Goal: Task Accomplishment & Management: Use online tool/utility

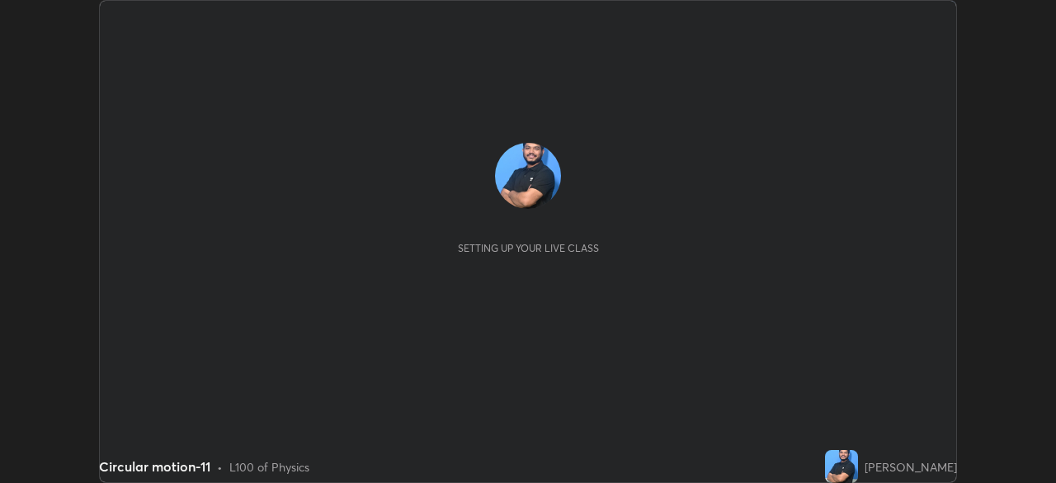
scroll to position [483, 1056]
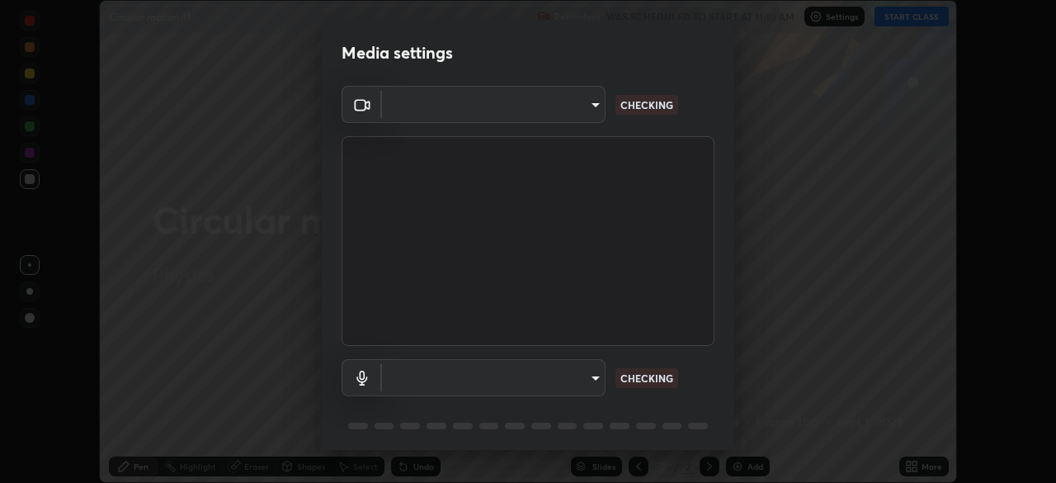
type input "9d859b0dc9df3993e45d71748640ef8916b2c21d6ac1b4416f64a69378af508e"
type input "4f06c2d6b51db1f9fe48d8ea370b420cdfdc57b065f61fb7ee4703c9f90ad683"
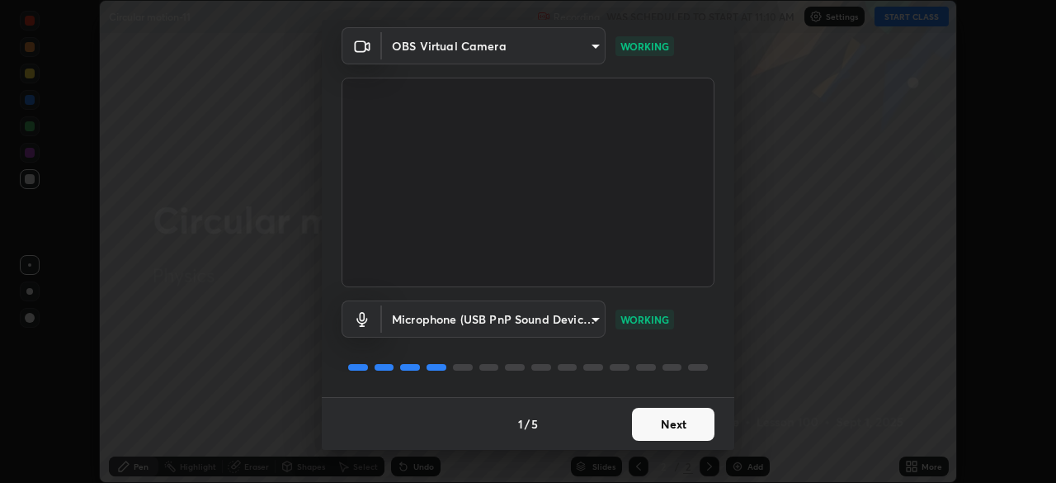
click at [675, 426] on button "Next" at bounding box center [673, 424] width 83 height 33
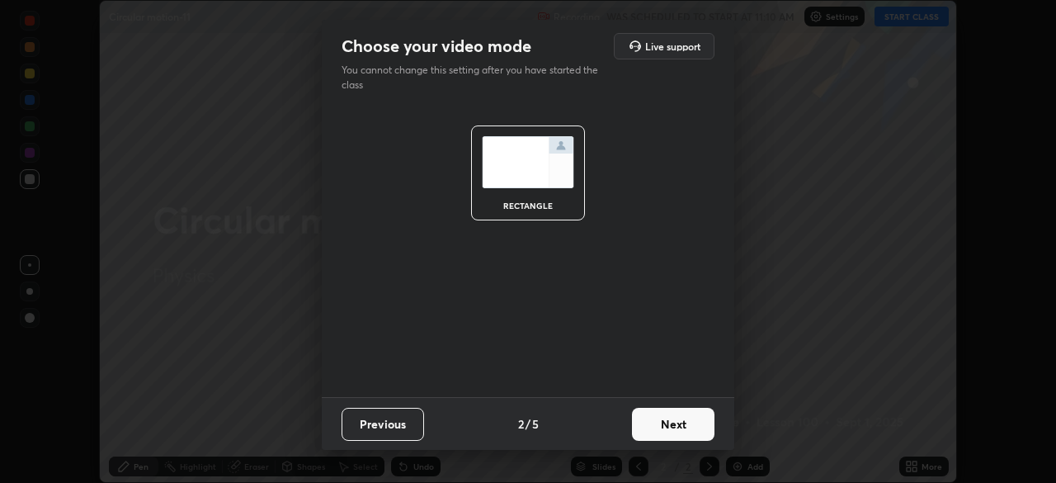
scroll to position [0, 0]
click at [674, 428] on button "Next" at bounding box center [673, 424] width 83 height 33
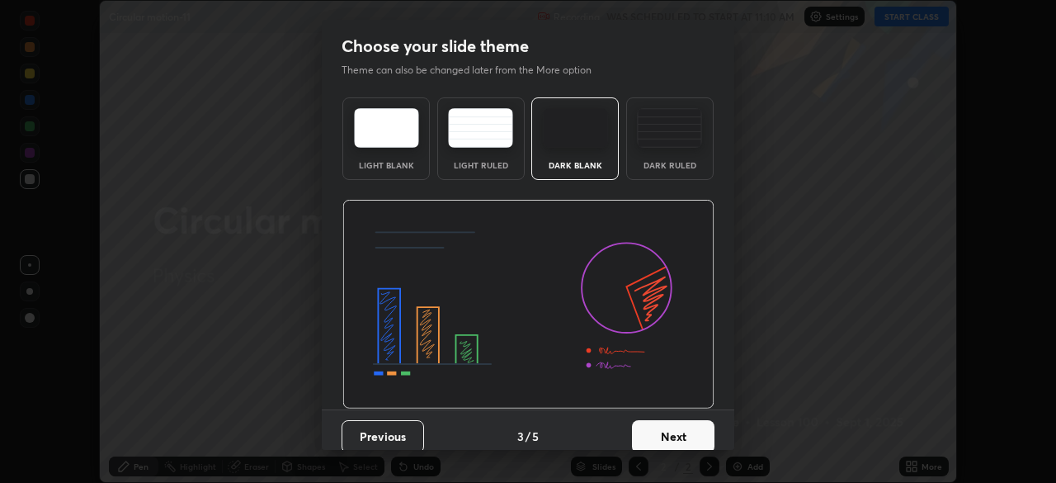
click at [678, 429] on button "Next" at bounding box center [673, 436] width 83 height 33
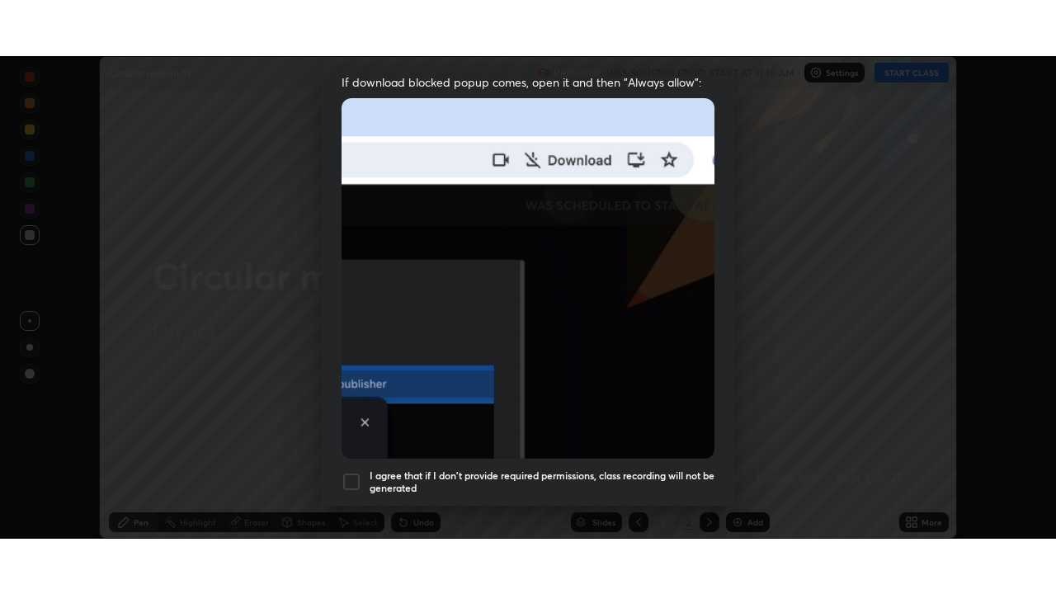
scroll to position [395, 0]
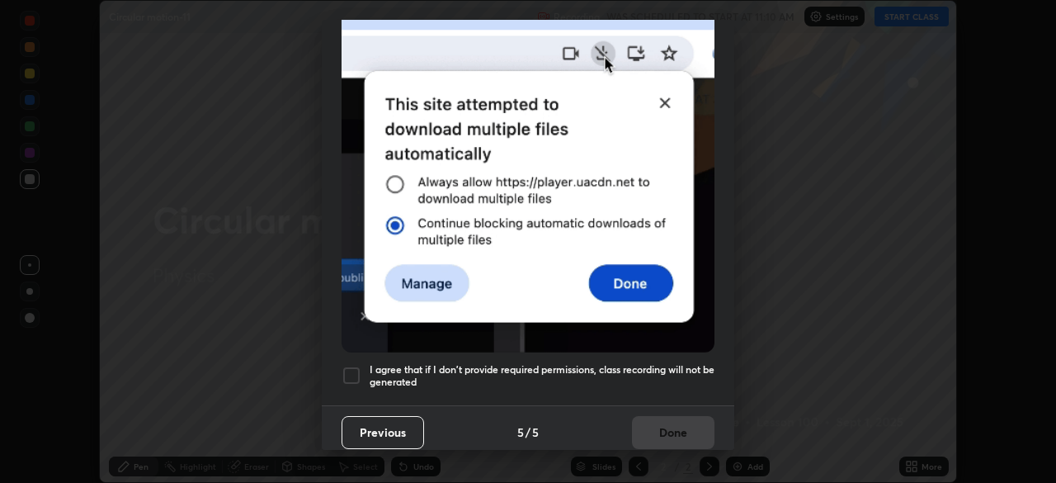
click at [357, 366] on div at bounding box center [352, 376] width 20 height 20
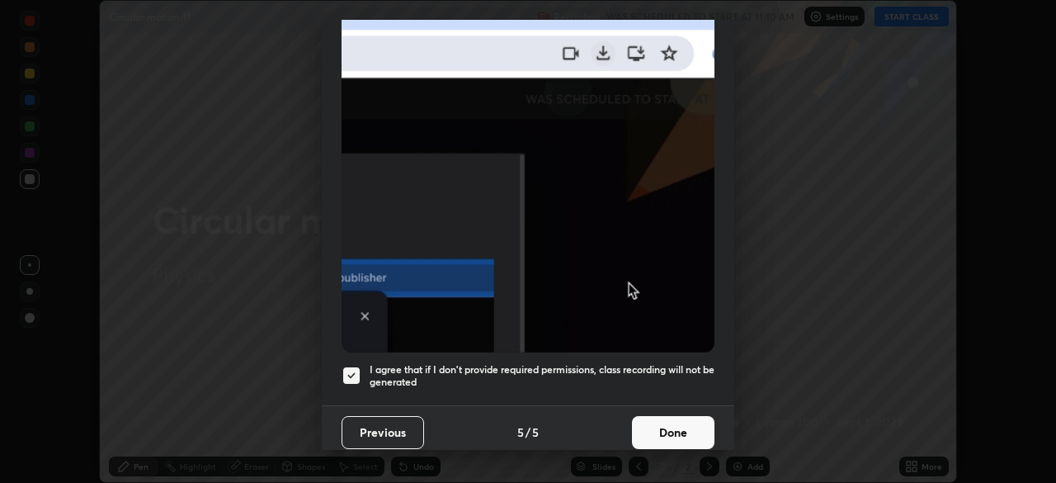
click at [668, 416] on button "Done" at bounding box center [673, 432] width 83 height 33
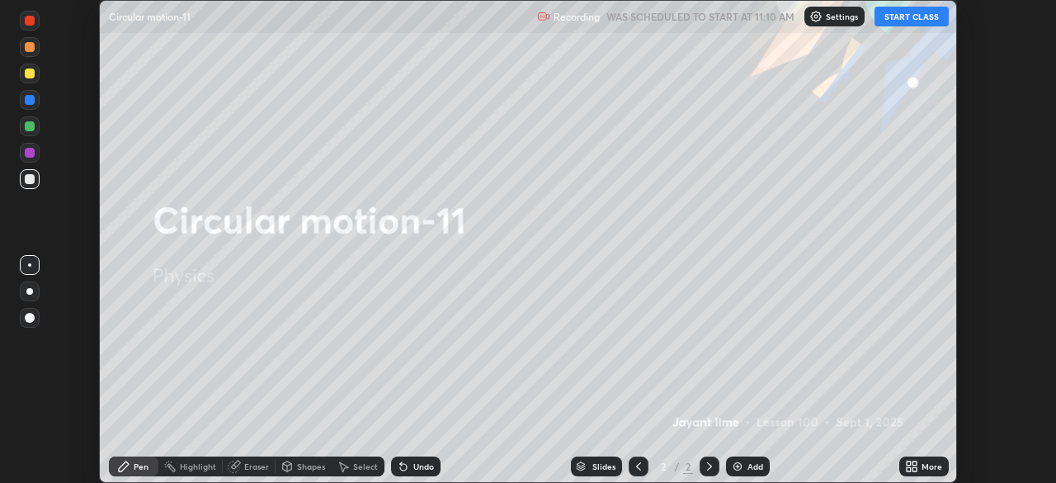
click at [910, 23] on button "START CLASS" at bounding box center [912, 17] width 74 height 20
click at [928, 472] on div "More" at bounding box center [925, 466] width 50 height 20
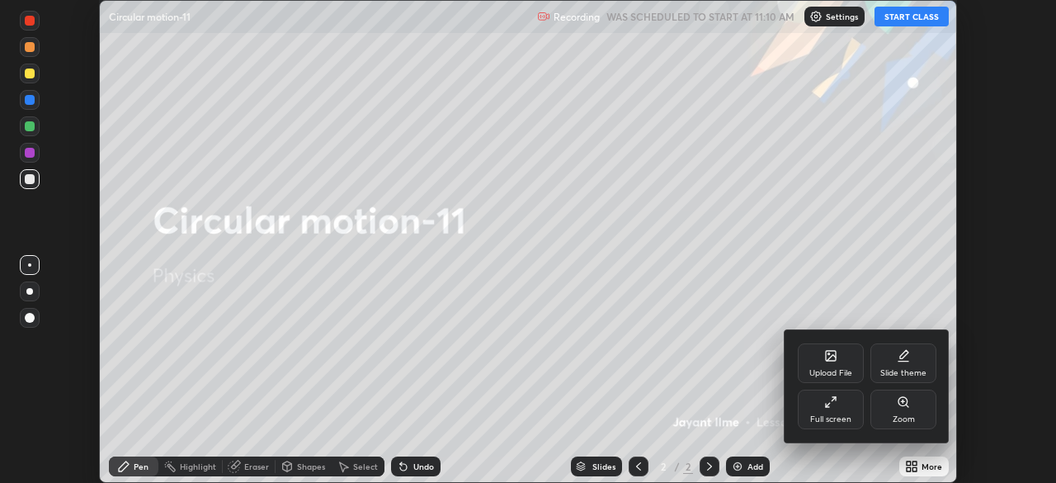
click at [837, 411] on div "Full screen" at bounding box center [831, 410] width 66 height 40
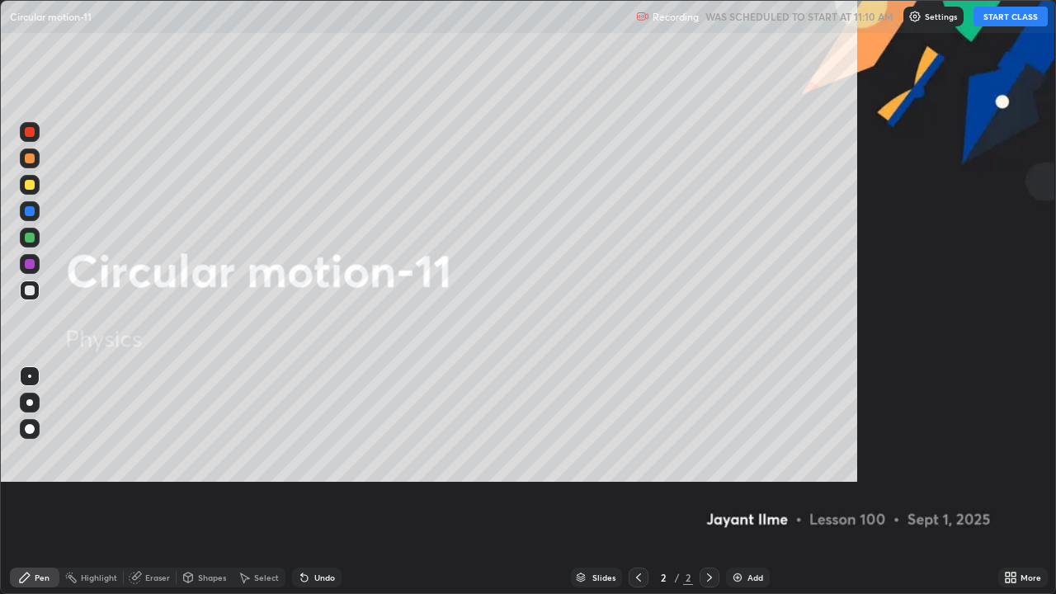
scroll to position [594, 1056]
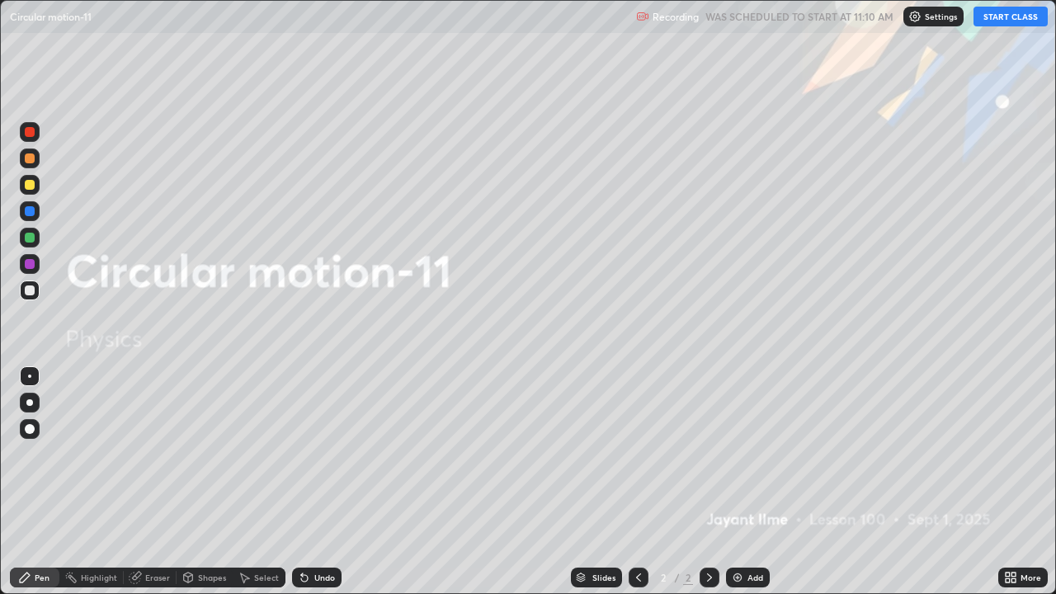
click at [1000, 21] on button "START CLASS" at bounding box center [1011, 17] width 74 height 20
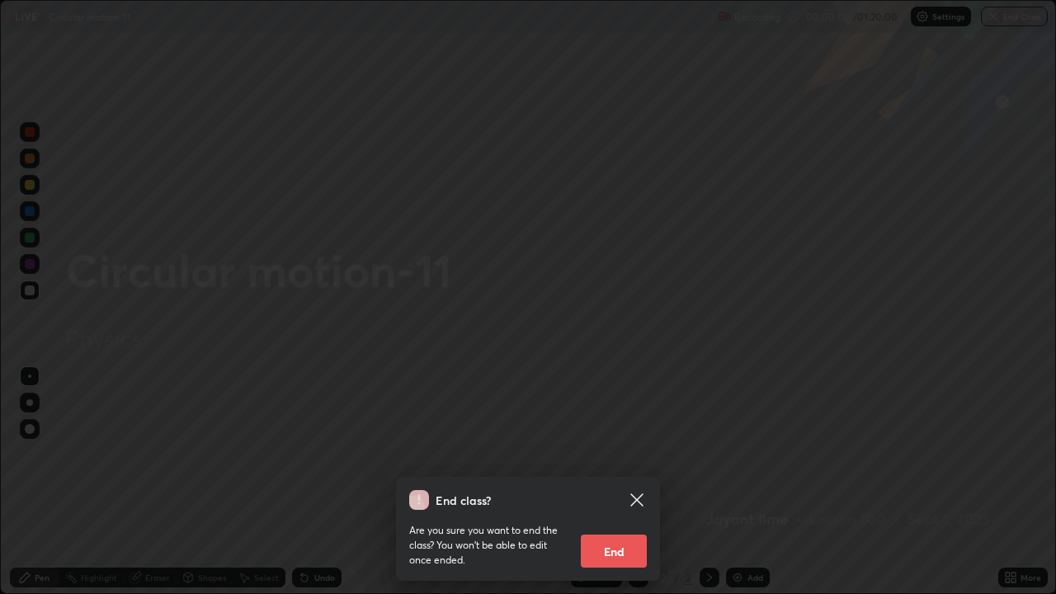
click at [640, 482] on icon at bounding box center [637, 500] width 12 height 12
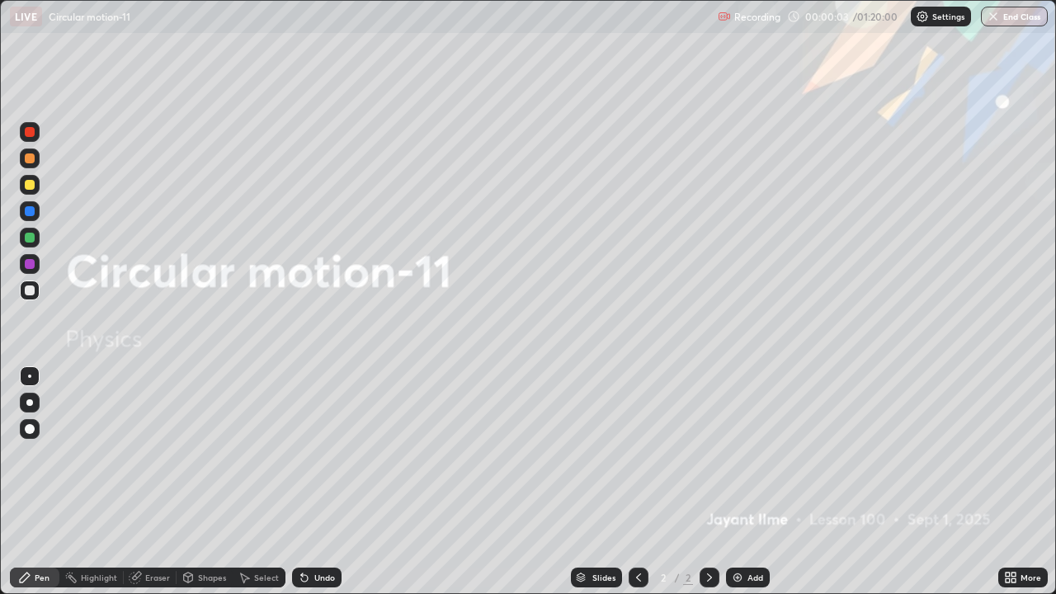
click at [38, 422] on div at bounding box center [30, 429] width 20 height 20
click at [751, 482] on div "Add" at bounding box center [756, 578] width 16 height 8
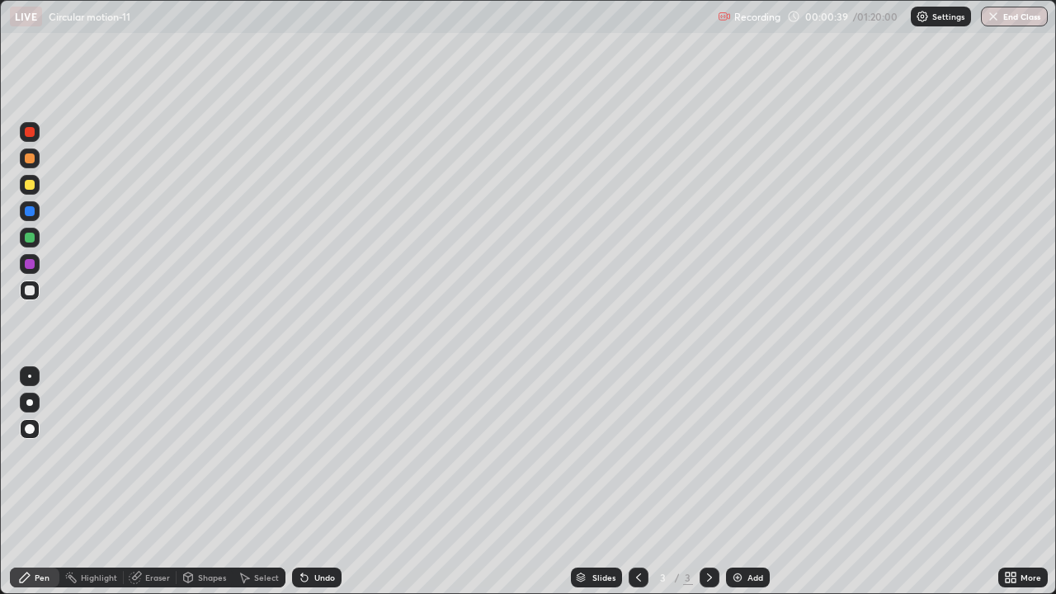
click at [31, 185] on div at bounding box center [30, 185] width 10 height 10
click at [30, 290] on div at bounding box center [30, 291] width 10 height 10
click at [36, 188] on div at bounding box center [30, 185] width 20 height 20
click at [38, 187] on div at bounding box center [30, 185] width 20 height 20
click at [35, 291] on div at bounding box center [30, 291] width 20 height 20
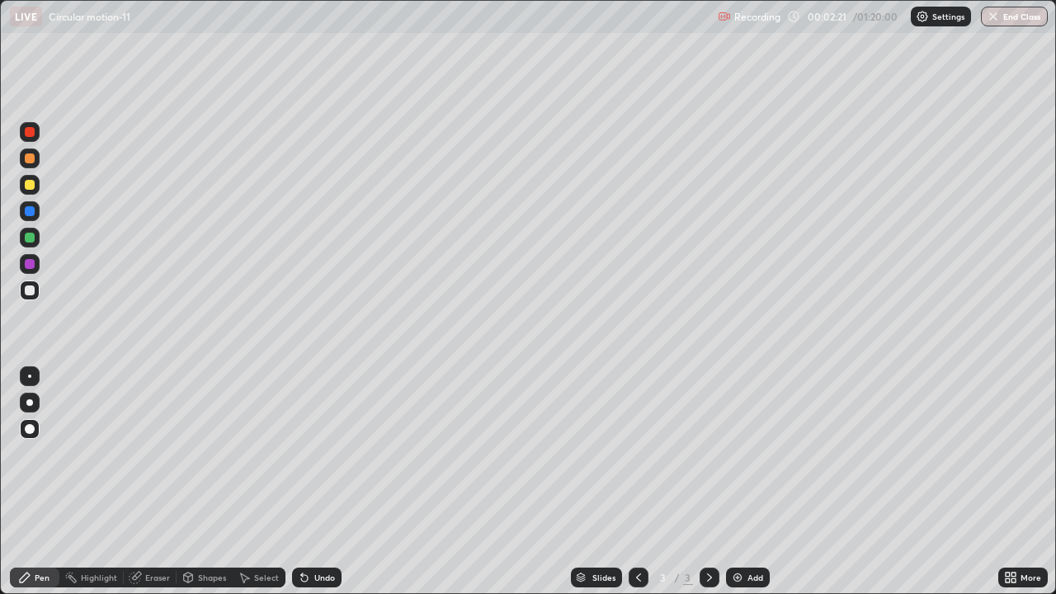
click at [317, 482] on div "Undo" at bounding box center [324, 578] width 21 height 8
click at [39, 181] on div at bounding box center [30, 185] width 20 height 20
click at [29, 212] on div at bounding box center [30, 211] width 10 height 10
click at [34, 291] on div at bounding box center [30, 291] width 10 height 10
click at [35, 245] on div at bounding box center [30, 238] width 20 height 20
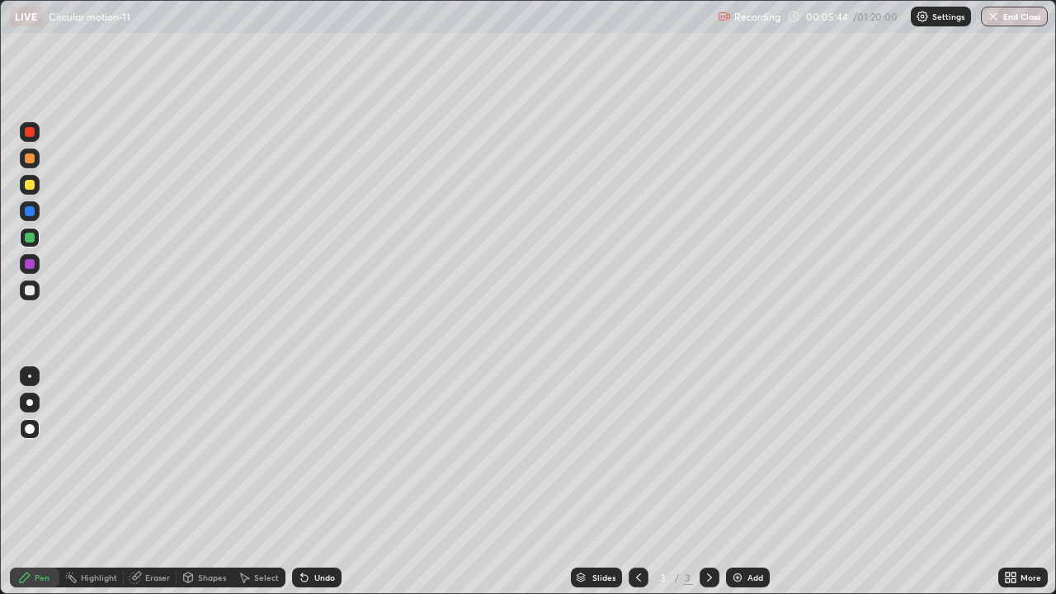
click at [29, 292] on div at bounding box center [30, 291] width 10 height 10
click at [744, 482] on div "Add" at bounding box center [748, 578] width 44 height 20
click at [630, 482] on div at bounding box center [639, 578] width 20 height 20
click at [708, 482] on icon at bounding box center [709, 577] width 13 height 13
click at [636, 482] on icon at bounding box center [638, 577] width 13 height 13
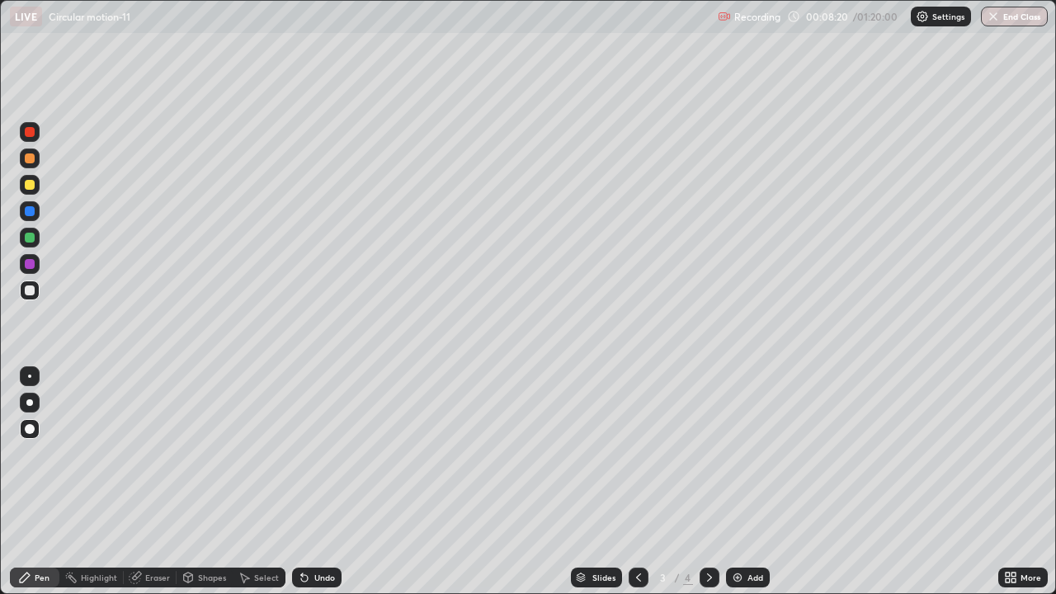
click at [708, 482] on icon at bounding box center [709, 577] width 13 height 13
click at [311, 482] on div "Undo" at bounding box center [317, 578] width 50 height 20
click at [319, 482] on div "Undo" at bounding box center [324, 578] width 21 height 8
click at [311, 482] on div "Undo" at bounding box center [317, 578] width 50 height 20
click at [637, 482] on icon at bounding box center [638, 577] width 13 height 13
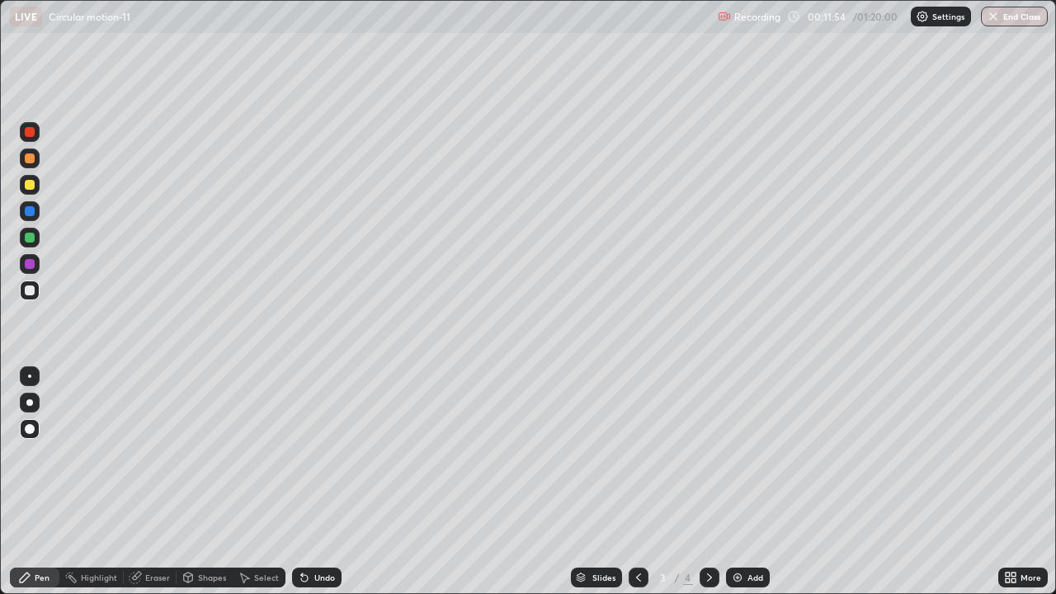
click at [708, 482] on icon at bounding box center [709, 577] width 13 height 13
click at [31, 230] on div at bounding box center [30, 238] width 20 height 20
click at [739, 482] on img at bounding box center [737, 577] width 13 height 13
click at [33, 292] on div at bounding box center [30, 291] width 10 height 10
click at [637, 482] on icon at bounding box center [638, 577] width 13 height 13
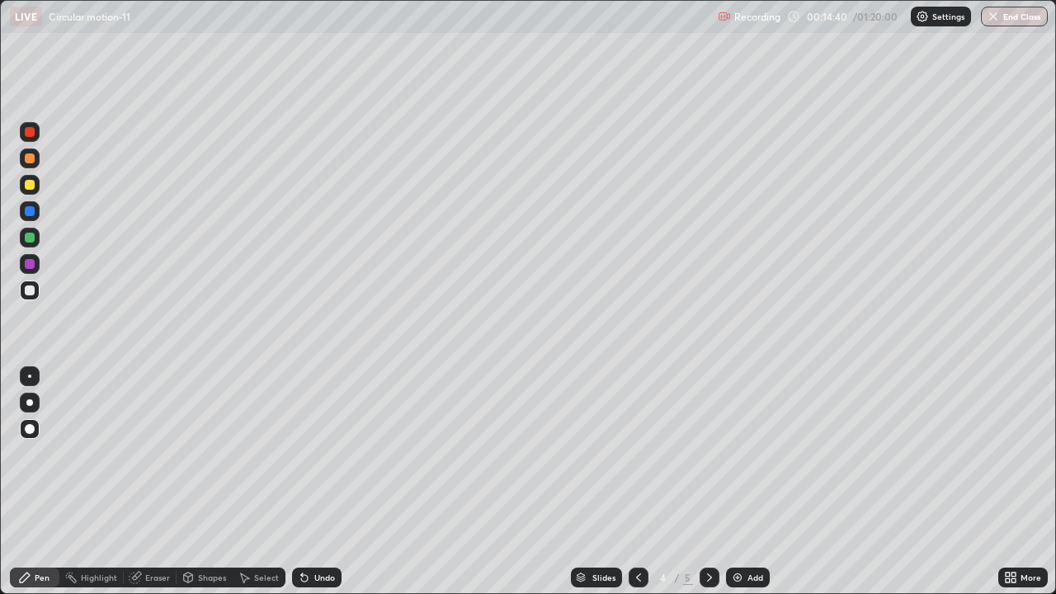
click at [708, 482] on icon at bounding box center [709, 577] width 13 height 13
click at [36, 192] on div at bounding box center [30, 185] width 20 height 20
click at [36, 133] on div at bounding box center [30, 132] width 20 height 20
click at [31, 290] on div at bounding box center [30, 291] width 10 height 10
click at [0, 62] on div "Setting up your live class" at bounding box center [528, 297] width 1056 height 594
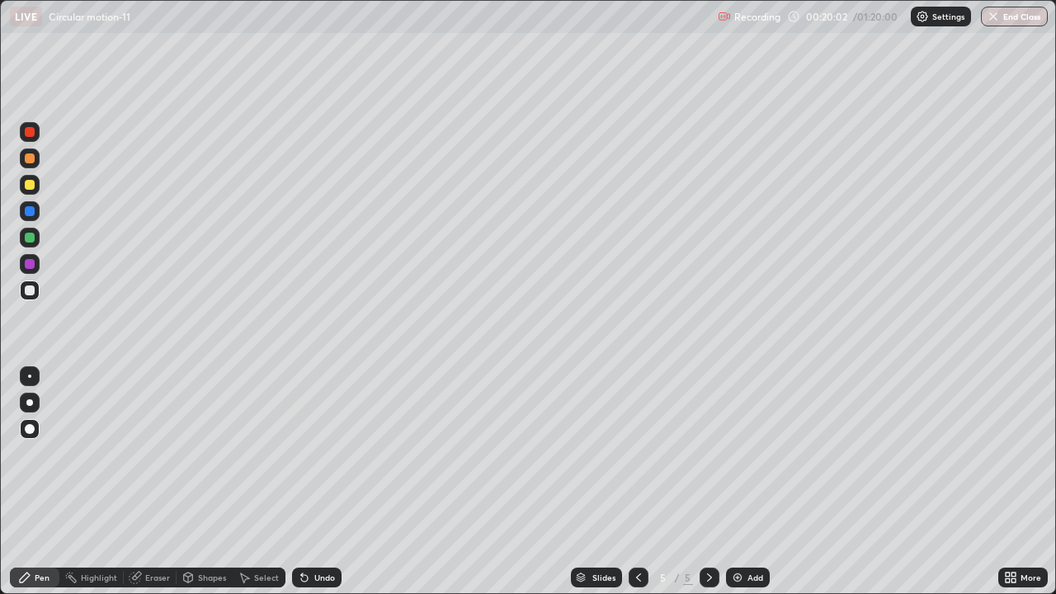
click at [321, 482] on div "Undo" at bounding box center [324, 578] width 21 height 8
click at [315, 482] on div "Undo" at bounding box center [317, 578] width 50 height 20
click at [631, 482] on div at bounding box center [639, 578] width 20 height 20
click at [708, 482] on icon at bounding box center [709, 577] width 13 height 13
click at [617, 482] on div "Slides" at bounding box center [596, 578] width 51 height 20
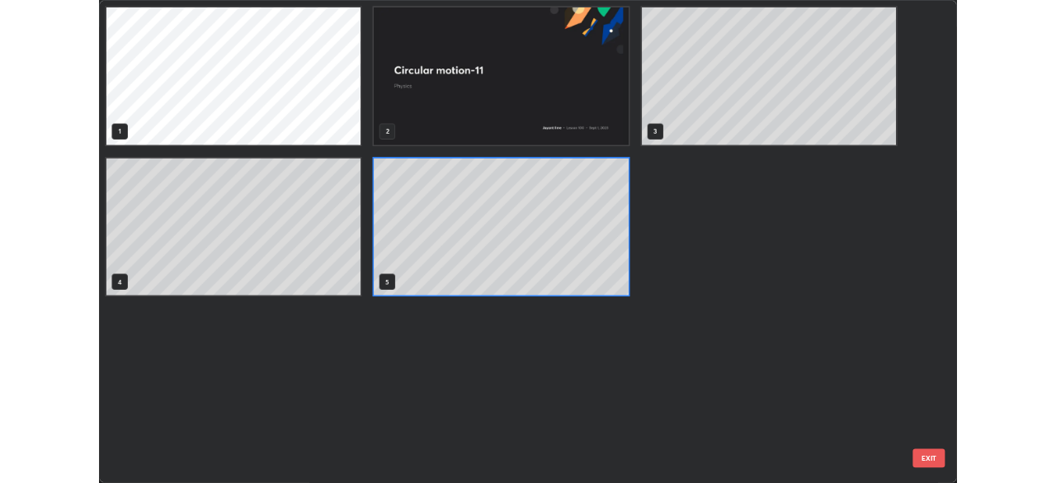
scroll to position [588, 1046]
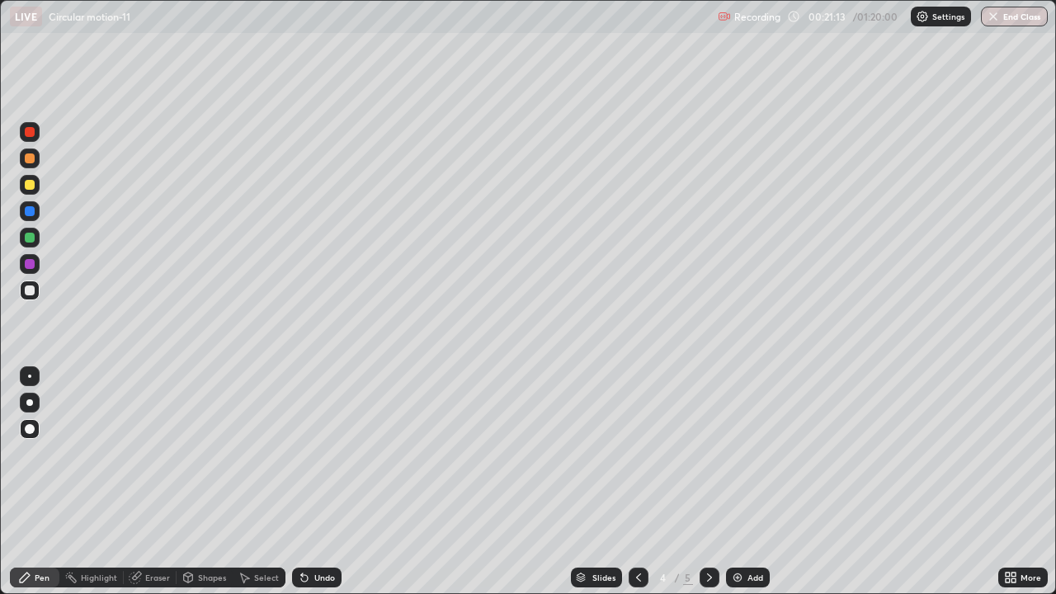
click at [629, 482] on div at bounding box center [639, 578] width 20 height 20
click at [28, 239] on div at bounding box center [30, 238] width 10 height 10
click at [636, 482] on icon at bounding box center [638, 577] width 13 height 13
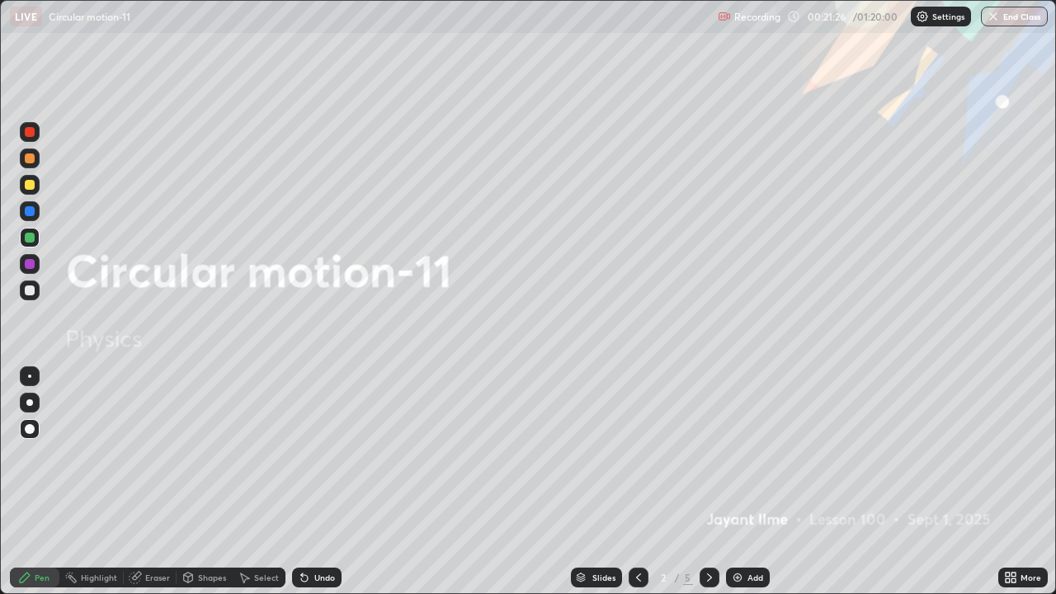
click at [708, 482] on icon at bounding box center [709, 577] width 13 height 13
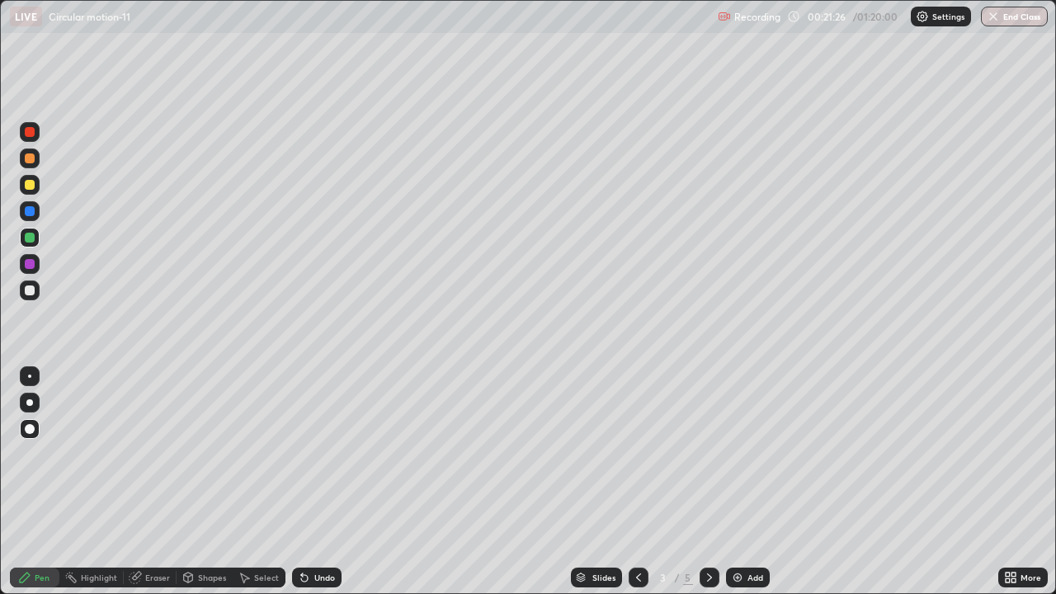
click at [708, 482] on icon at bounding box center [709, 577] width 13 height 13
click at [710, 482] on icon at bounding box center [709, 577] width 13 height 13
click at [638, 482] on icon at bounding box center [638, 577] width 13 height 13
click at [708, 482] on div at bounding box center [710, 578] width 20 height 20
click at [29, 290] on div at bounding box center [30, 291] width 10 height 10
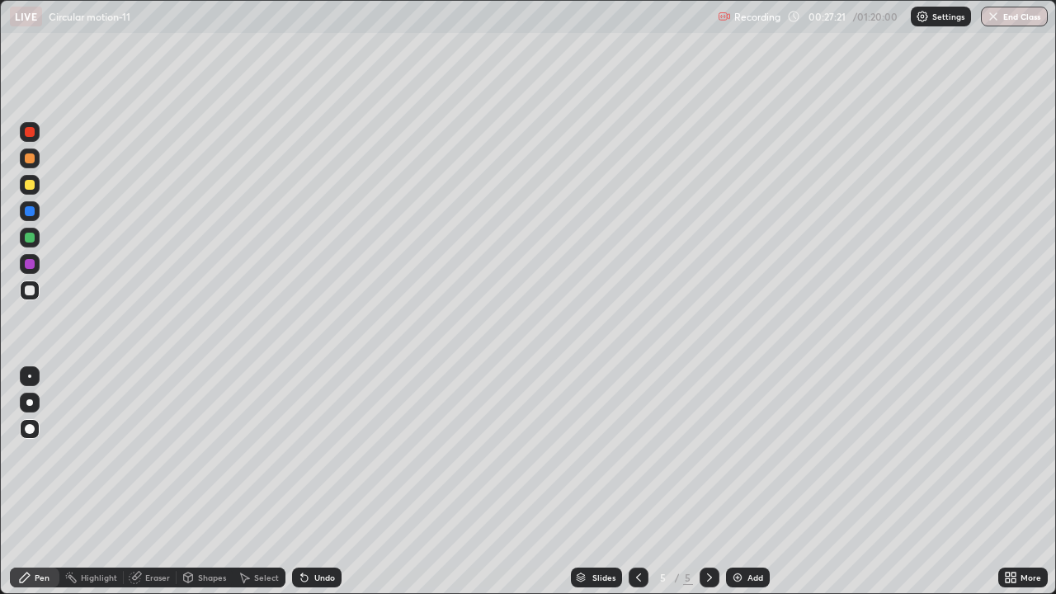
click at [753, 482] on div "Add" at bounding box center [756, 578] width 16 height 8
click at [31, 185] on div at bounding box center [30, 185] width 10 height 10
click at [323, 482] on div "Undo" at bounding box center [317, 578] width 50 height 20
click at [153, 482] on div "Eraser" at bounding box center [157, 578] width 25 height 8
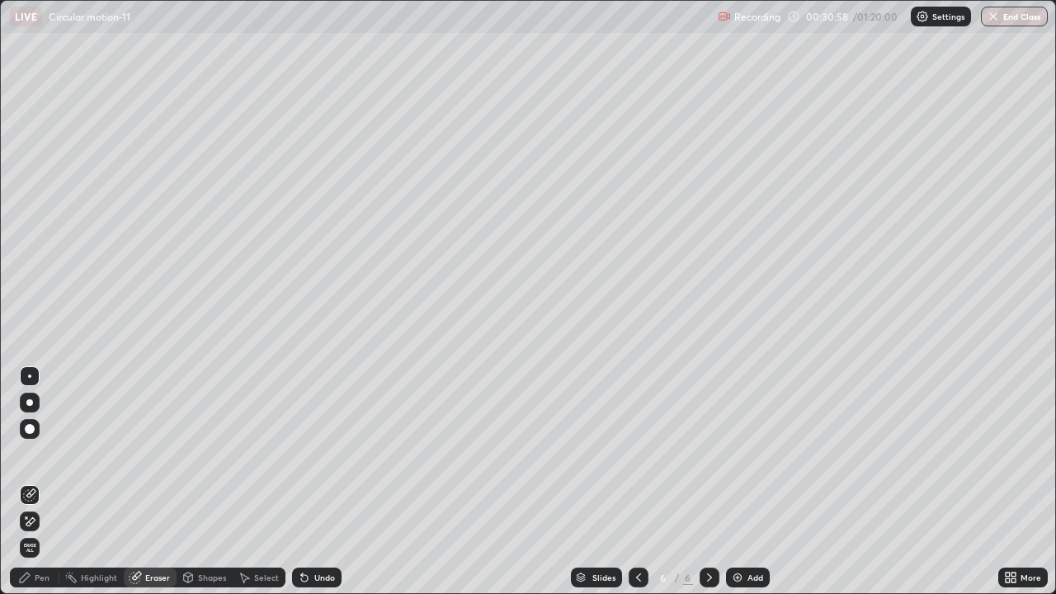
click at [46, 482] on div "Pen" at bounding box center [42, 578] width 15 height 8
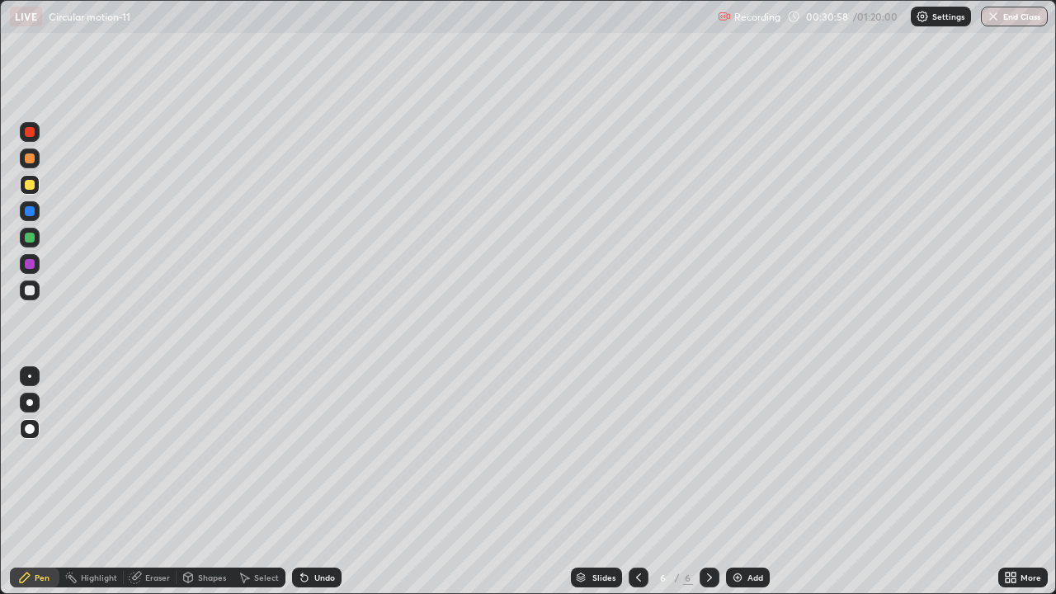
click at [32, 284] on div at bounding box center [30, 291] width 20 height 20
click at [31, 238] on div at bounding box center [30, 238] width 10 height 10
click at [202, 482] on div "Shapes" at bounding box center [205, 578] width 56 height 20
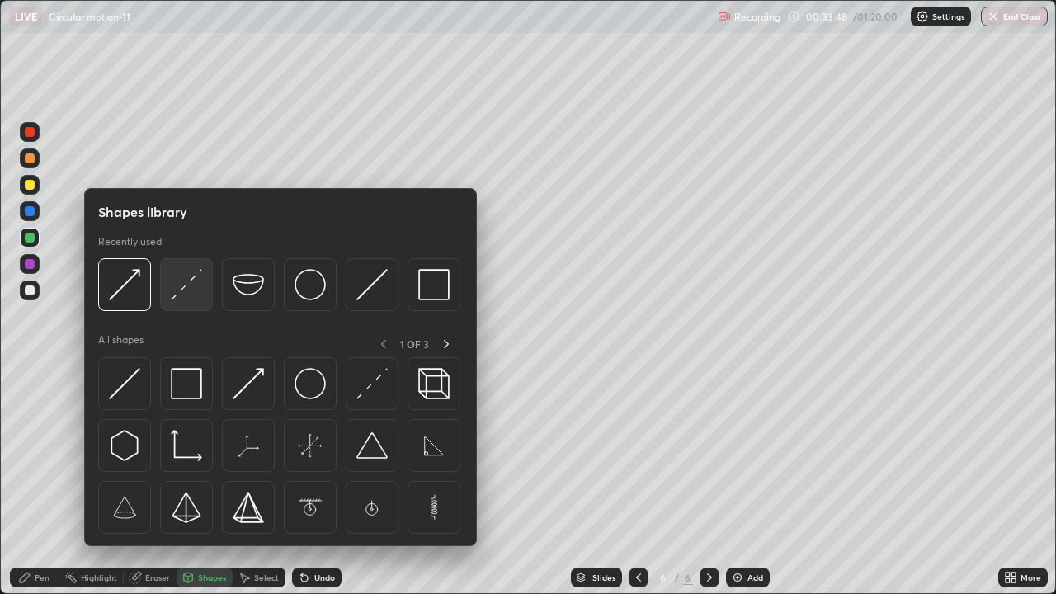
click at [183, 284] on img at bounding box center [186, 284] width 31 height 31
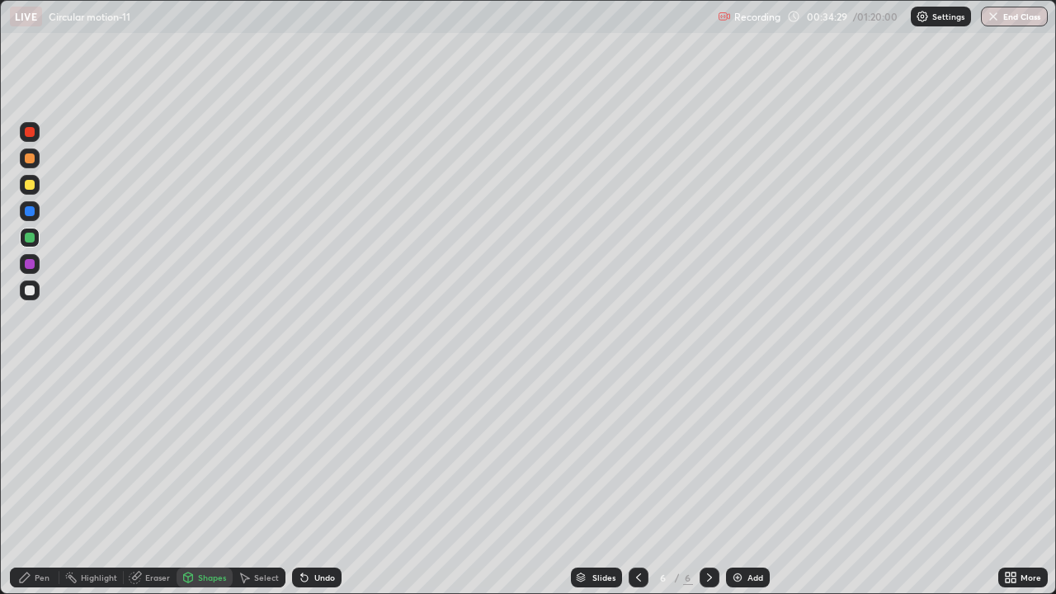
click at [31, 290] on div at bounding box center [30, 291] width 10 height 10
click at [40, 482] on div "Pen" at bounding box center [35, 578] width 50 height 20
click at [31, 133] on div at bounding box center [30, 132] width 10 height 10
click at [213, 482] on div "Shapes" at bounding box center [212, 578] width 28 height 8
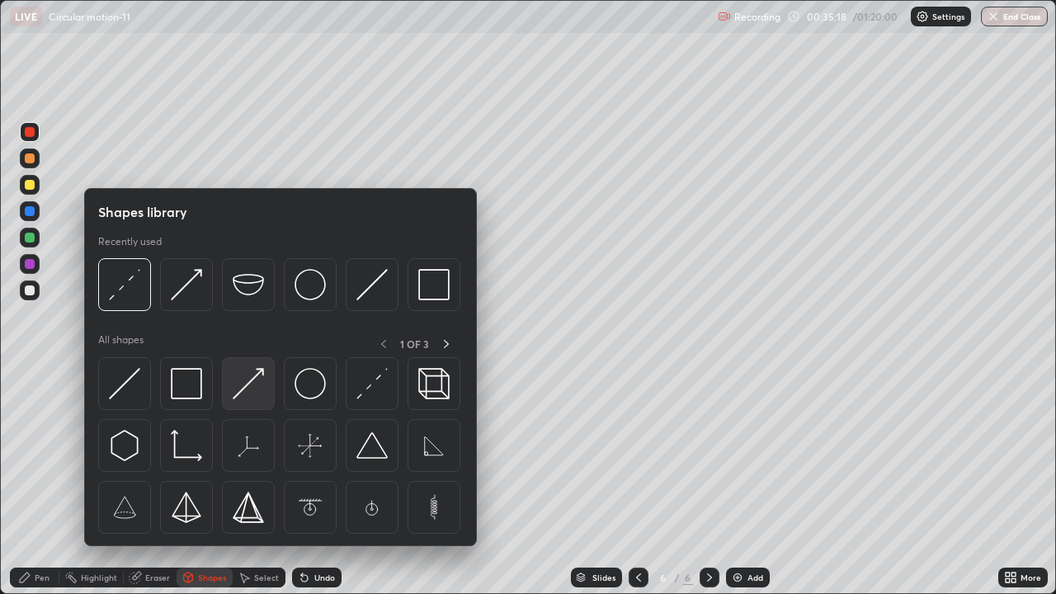
click at [250, 394] on img at bounding box center [248, 383] width 31 height 31
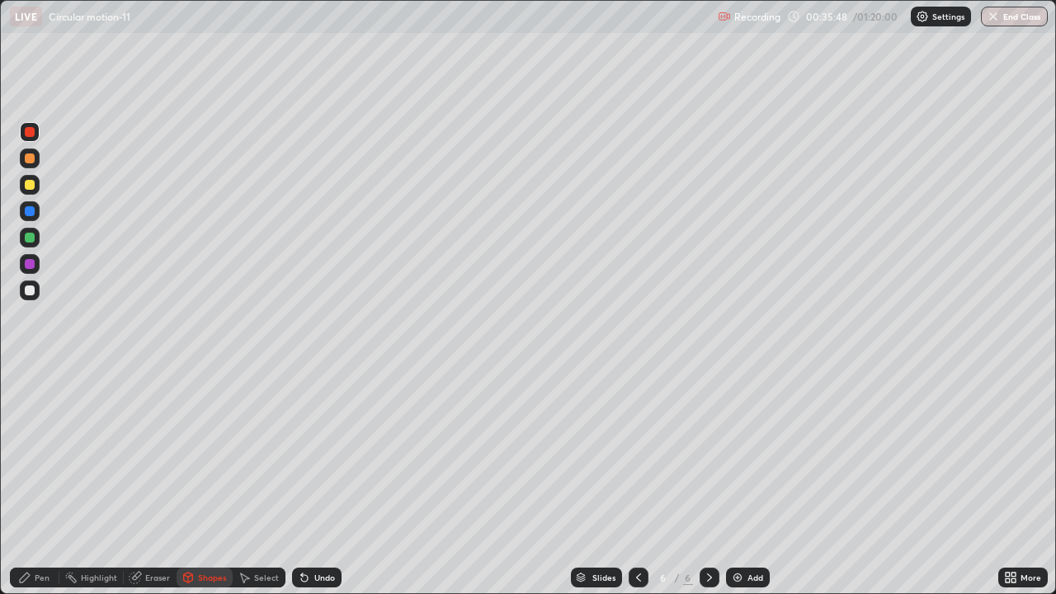
click at [43, 482] on div "Pen" at bounding box center [42, 578] width 15 height 8
click at [35, 300] on div at bounding box center [30, 291] width 20 height 20
click at [33, 297] on div at bounding box center [30, 291] width 20 height 20
click at [37, 239] on div at bounding box center [30, 238] width 20 height 20
click at [35, 212] on div at bounding box center [30, 211] width 20 height 20
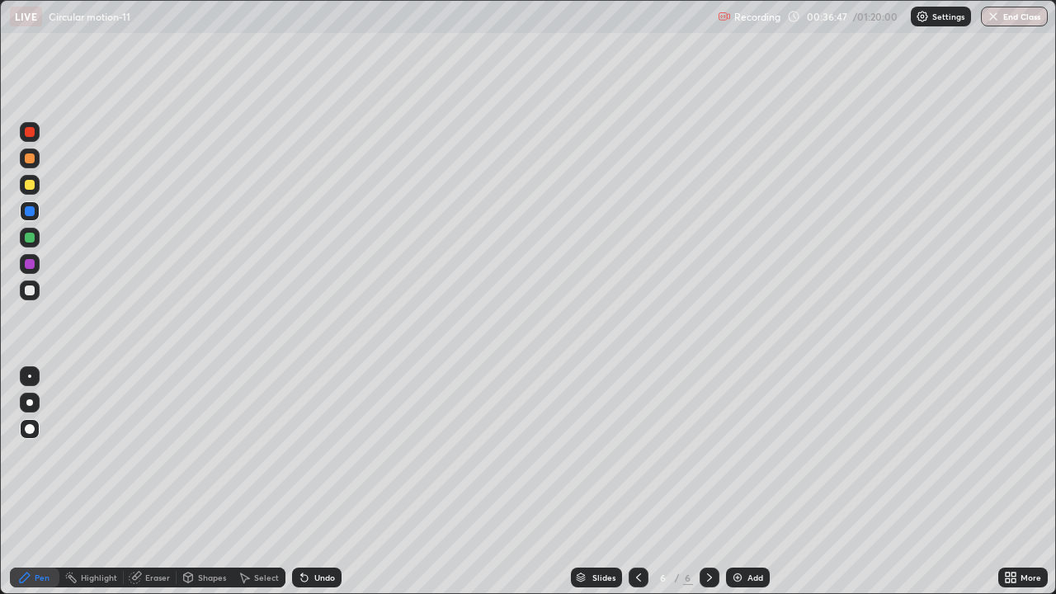
click at [29, 292] on div at bounding box center [30, 291] width 10 height 10
click at [314, 482] on div "Undo" at bounding box center [317, 578] width 50 height 20
click at [32, 233] on div at bounding box center [30, 238] width 10 height 10
click at [755, 482] on div "Add" at bounding box center [756, 578] width 16 height 8
click at [30, 291] on div at bounding box center [30, 291] width 10 height 10
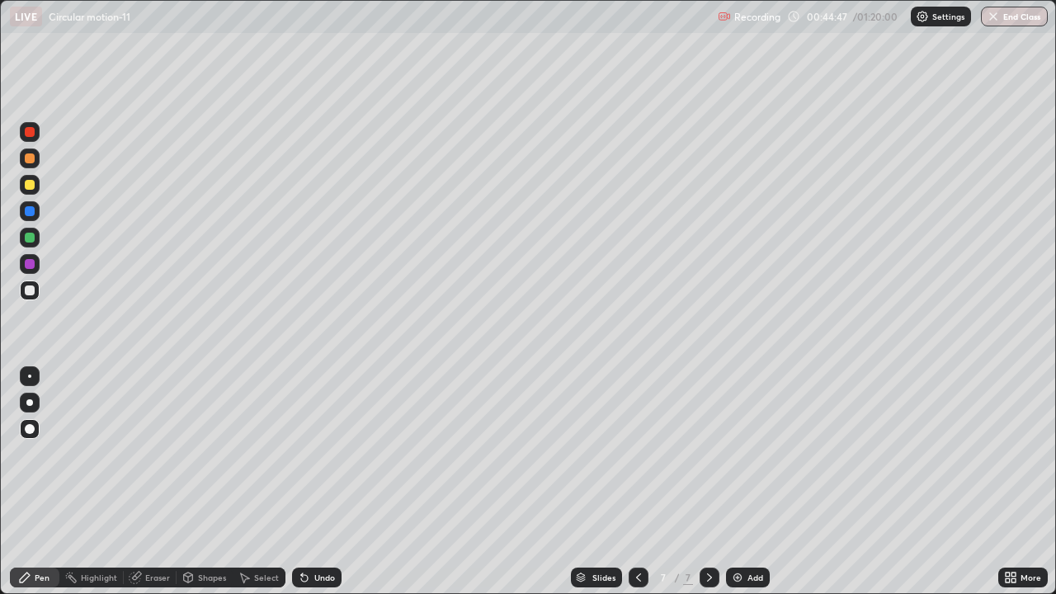
click at [36, 191] on div at bounding box center [30, 185] width 20 height 20
click at [150, 482] on div "Eraser" at bounding box center [157, 578] width 25 height 8
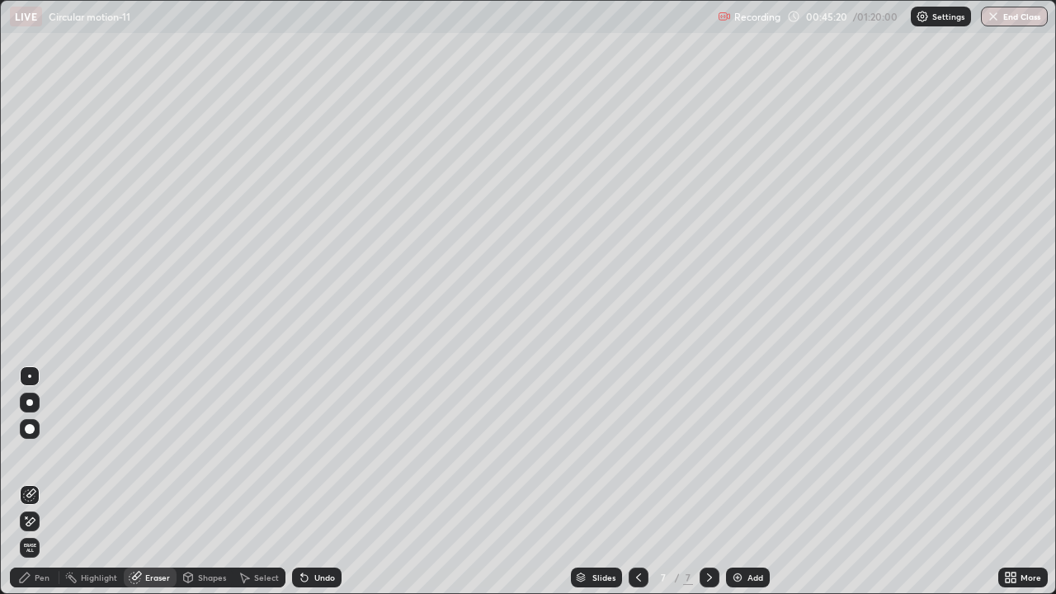
click at [40, 482] on div "Pen" at bounding box center [42, 578] width 15 height 8
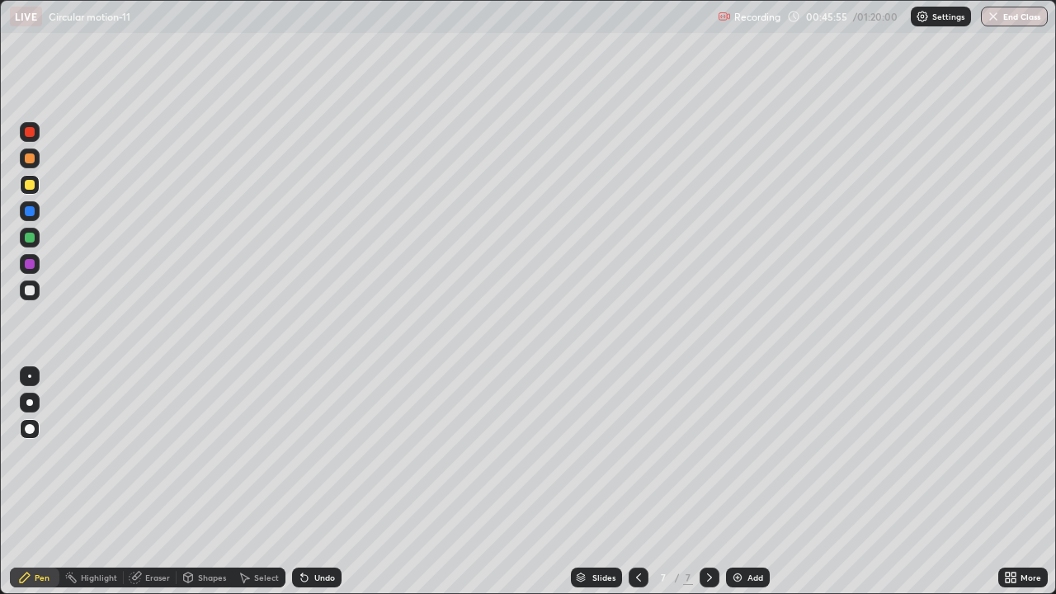
click at [35, 295] on div at bounding box center [30, 291] width 20 height 20
click at [33, 239] on div at bounding box center [30, 238] width 10 height 10
click at [30, 291] on div at bounding box center [30, 291] width 10 height 10
click at [27, 239] on div at bounding box center [30, 238] width 10 height 10
click at [31, 291] on div at bounding box center [30, 291] width 10 height 10
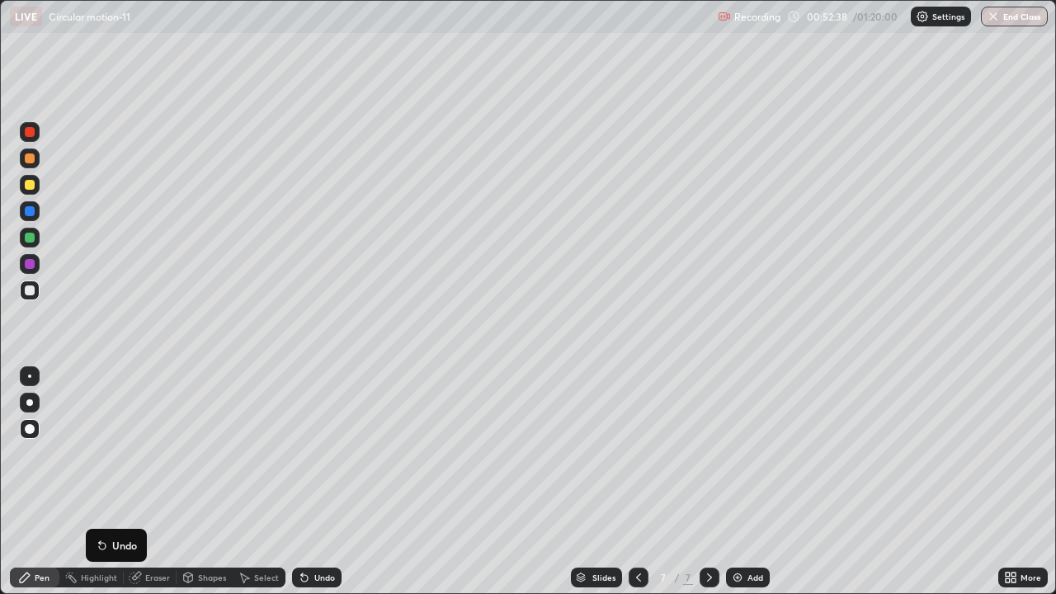
click at [753, 482] on div "Add" at bounding box center [748, 578] width 44 height 20
click at [301, 482] on div "Undo" at bounding box center [317, 578] width 50 height 20
click at [320, 482] on div "Undo" at bounding box center [324, 578] width 21 height 8
click at [34, 237] on div at bounding box center [30, 238] width 10 height 10
click at [32, 286] on div at bounding box center [30, 291] width 10 height 10
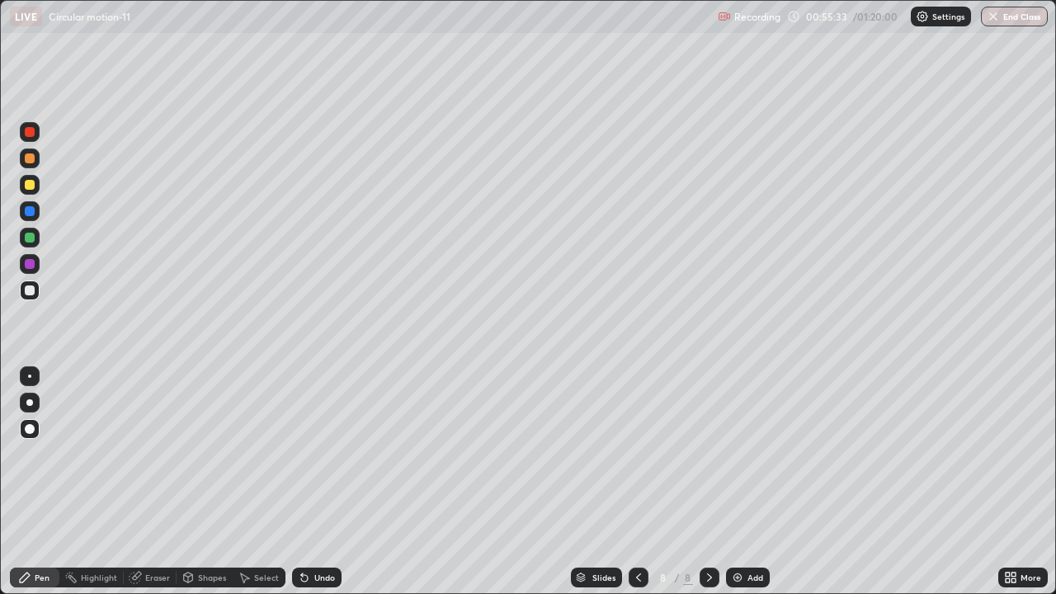
click at [32, 240] on div at bounding box center [30, 238] width 10 height 10
click at [34, 292] on div at bounding box center [30, 291] width 10 height 10
click at [751, 482] on div "Add" at bounding box center [756, 578] width 16 height 8
click at [314, 482] on div "Undo" at bounding box center [324, 578] width 21 height 8
click at [29, 185] on div at bounding box center [30, 185] width 10 height 10
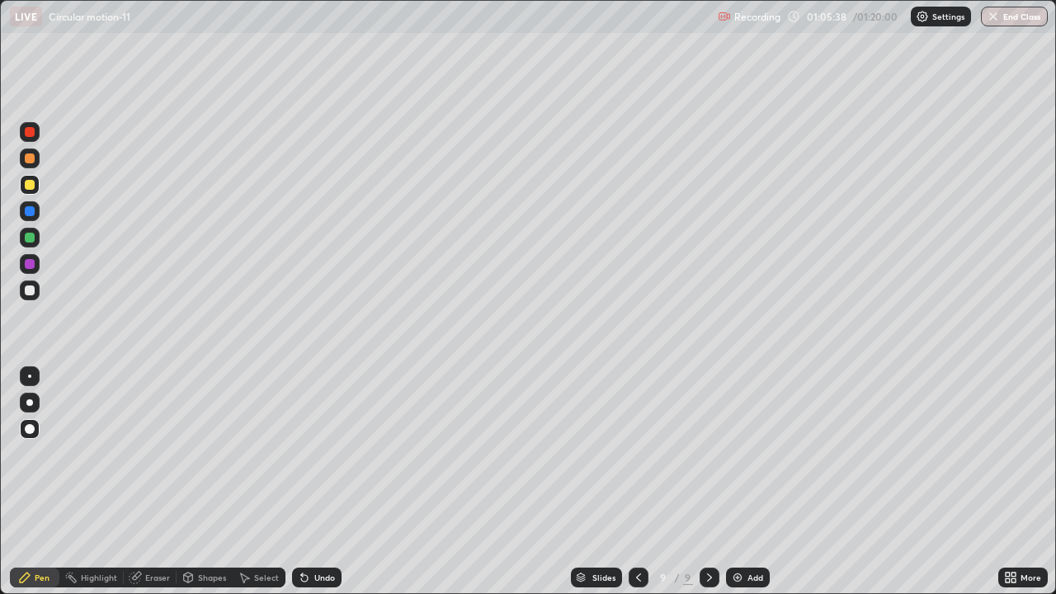
click at [32, 295] on div at bounding box center [30, 291] width 10 height 10
click at [742, 482] on img at bounding box center [737, 577] width 13 height 13
click at [319, 482] on div "Undo" at bounding box center [317, 578] width 50 height 20
click at [324, 482] on div "Undo" at bounding box center [317, 578] width 50 height 20
click at [328, 482] on div "Undo" at bounding box center [317, 578] width 50 height 20
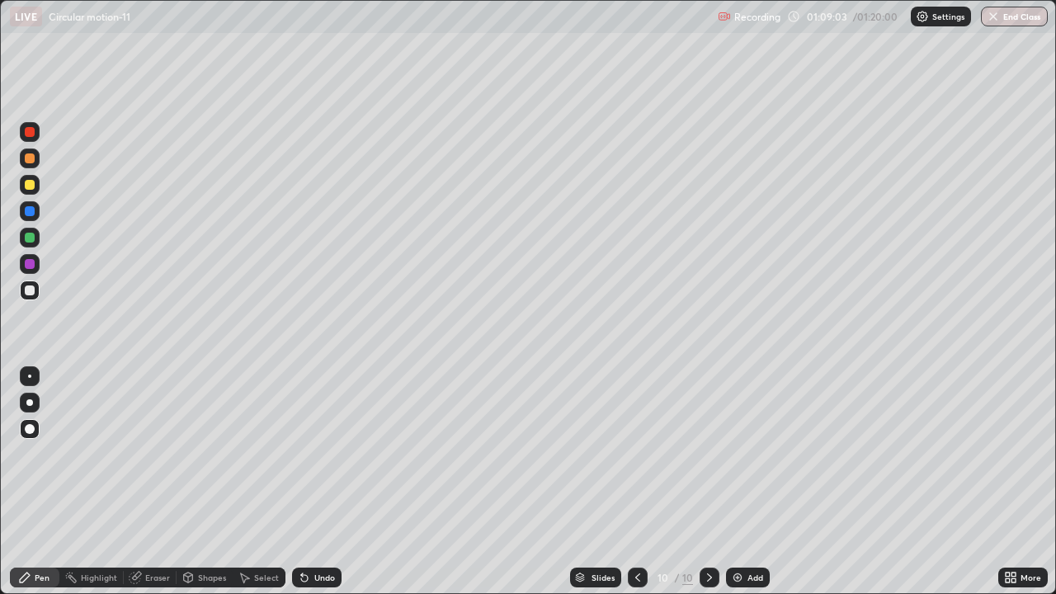
click at [31, 237] on div at bounding box center [30, 238] width 10 height 10
click at [1017, 17] on button "End Class" at bounding box center [1014, 17] width 67 height 20
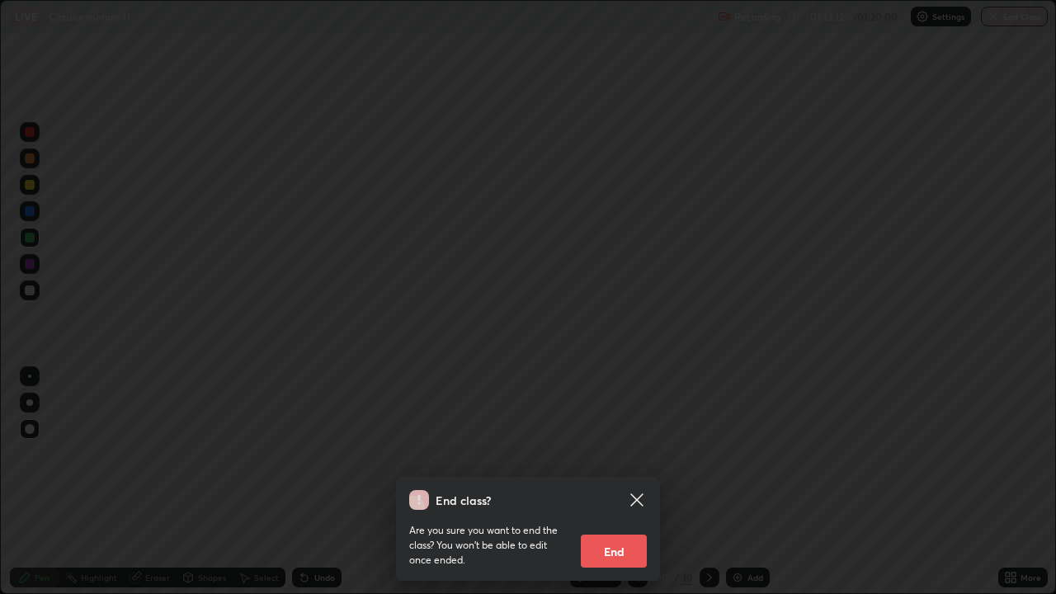
click at [618, 482] on button "End" at bounding box center [614, 551] width 66 height 33
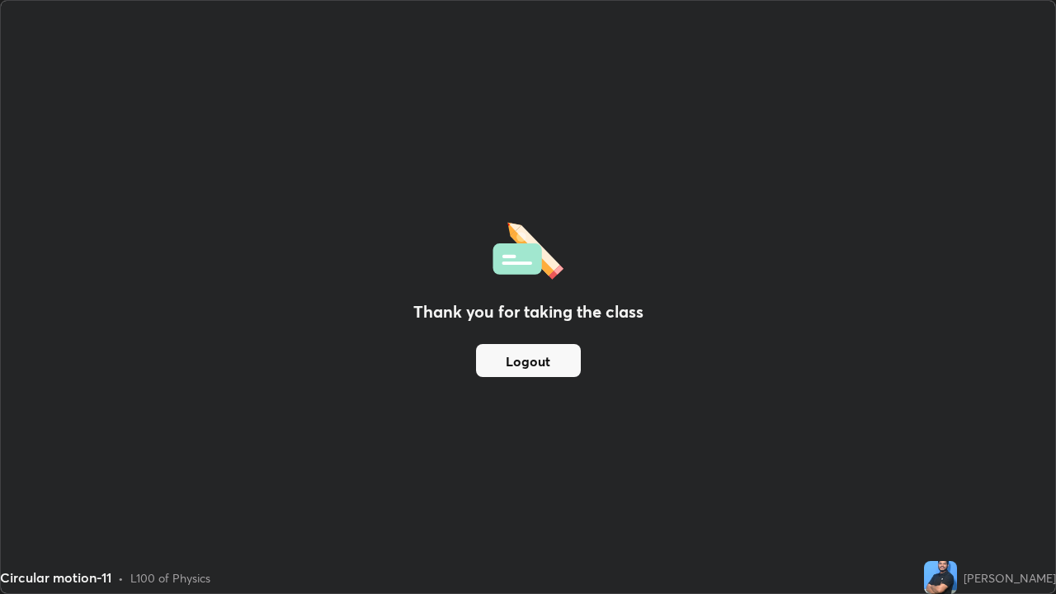
click at [725, 203] on div "Thank you for taking the class Logout" at bounding box center [528, 297] width 1055 height 593
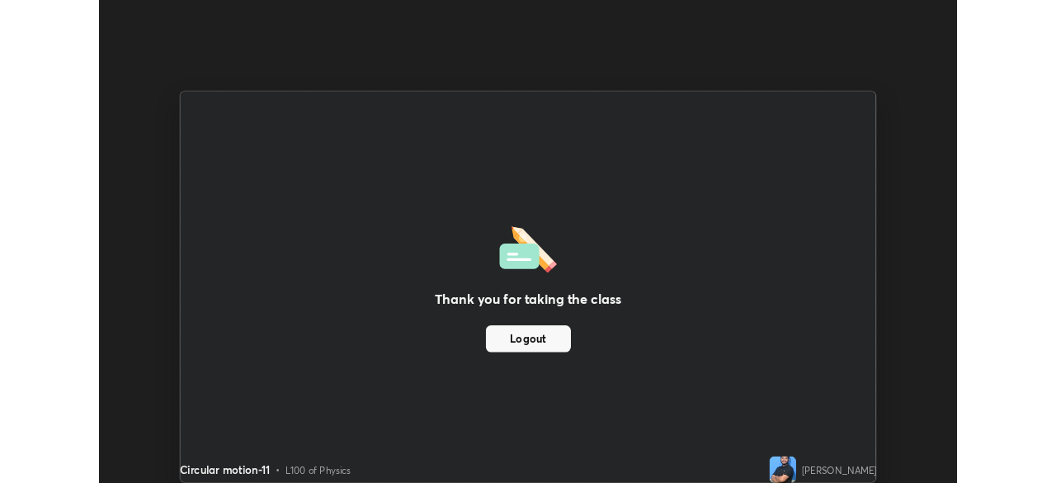
scroll to position [82043, 81470]
